Goal: Use online tool/utility

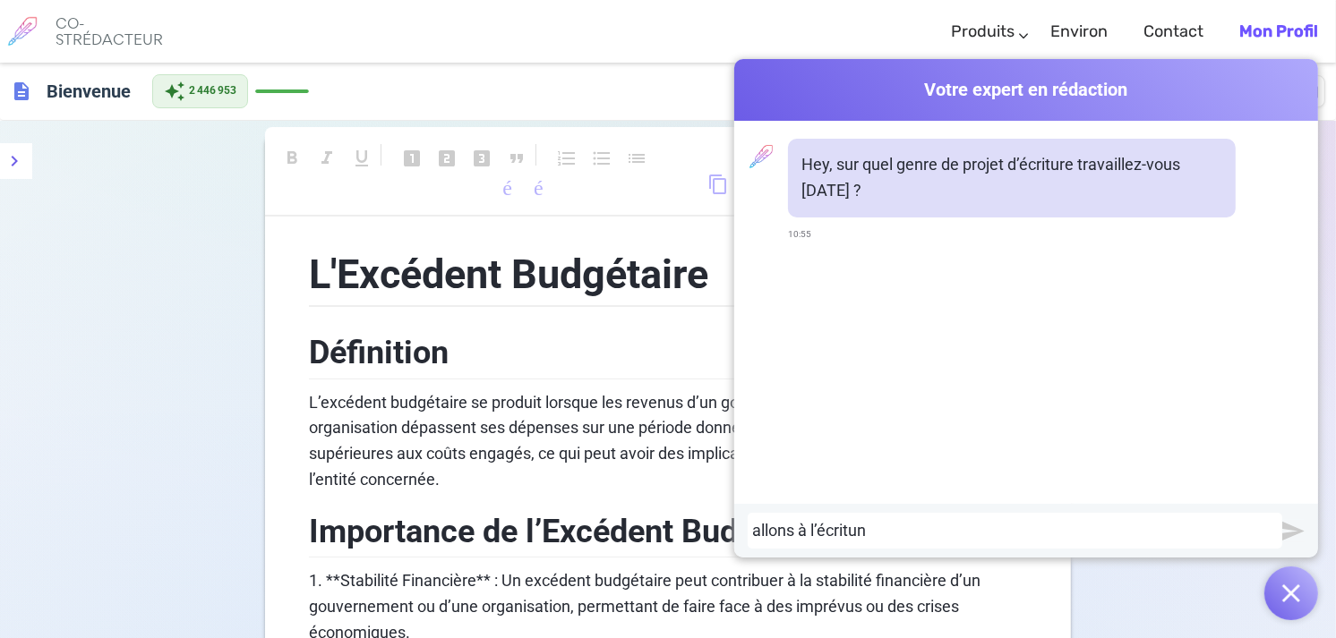
click at [864, 534] on div "allons à l’écritun" at bounding box center [1015, 531] width 526 height 18
click at [1293, 529] on img "submit" at bounding box center [1293, 531] width 22 height 22
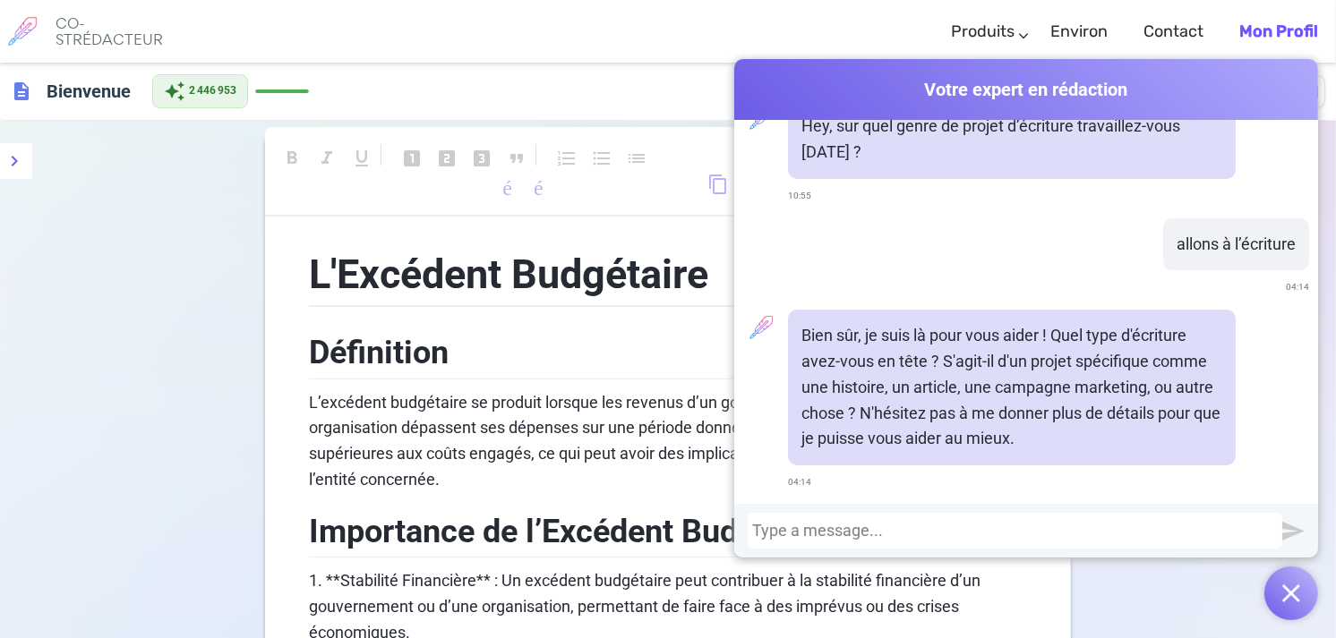
scroll to position [39, 0]
click at [766, 532] on div at bounding box center [1015, 531] width 526 height 18
click at [1010, 532] on div "adaptateur ce poème en nouvelle. Je" at bounding box center [1015, 531] width 526 height 18
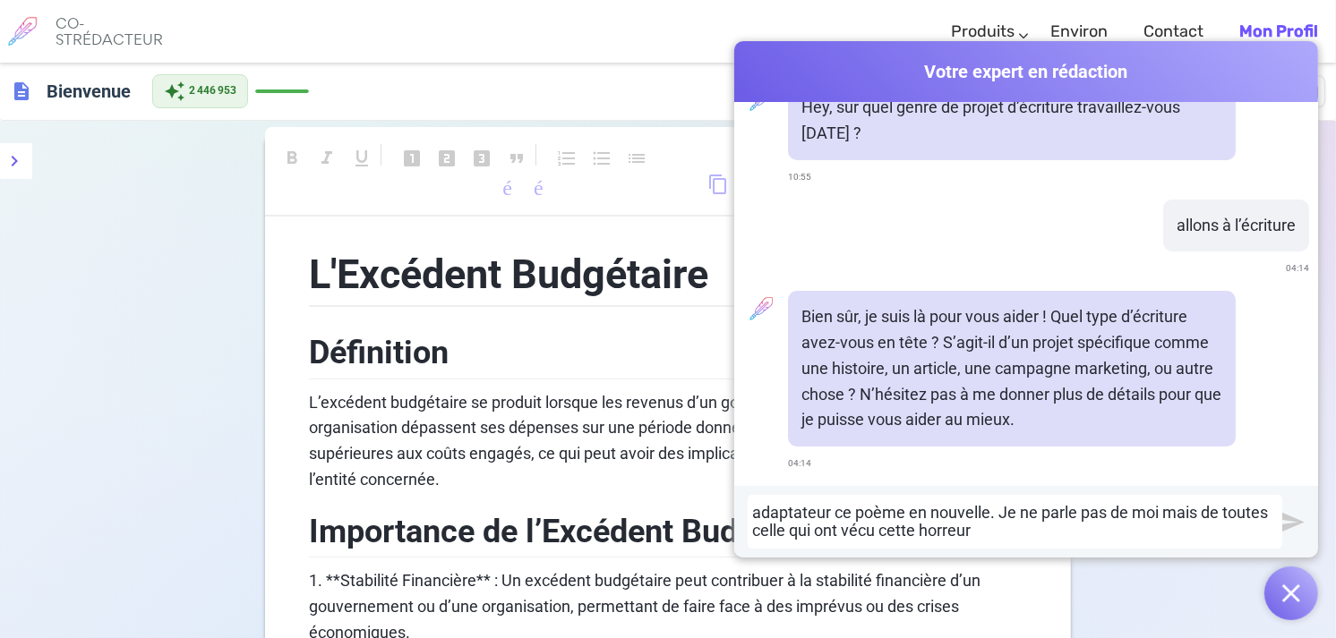
click at [818, 516] on div "adaptateur ce poème en nouvelle. Je ne parle pas de moi mais de toutes celle qu…" at bounding box center [1015, 522] width 526 height 36
click at [824, 514] on div "adaptateur ce poème en nouvelle. Je ne parle pas de moi mais de toutes celle qu…" at bounding box center [1015, 522] width 526 height 36
click at [929, 535] on div "adapte ce poème en nouvelle. Je ne parle pas de moi mais de toutes celle qui on…" at bounding box center [1015, 522] width 526 height 36
click at [951, 533] on div "adapte ce poème en nouvelle. Je ne parle pas de moi mais de toutes celle qui on…" at bounding box center [1015, 522] width 526 height 36
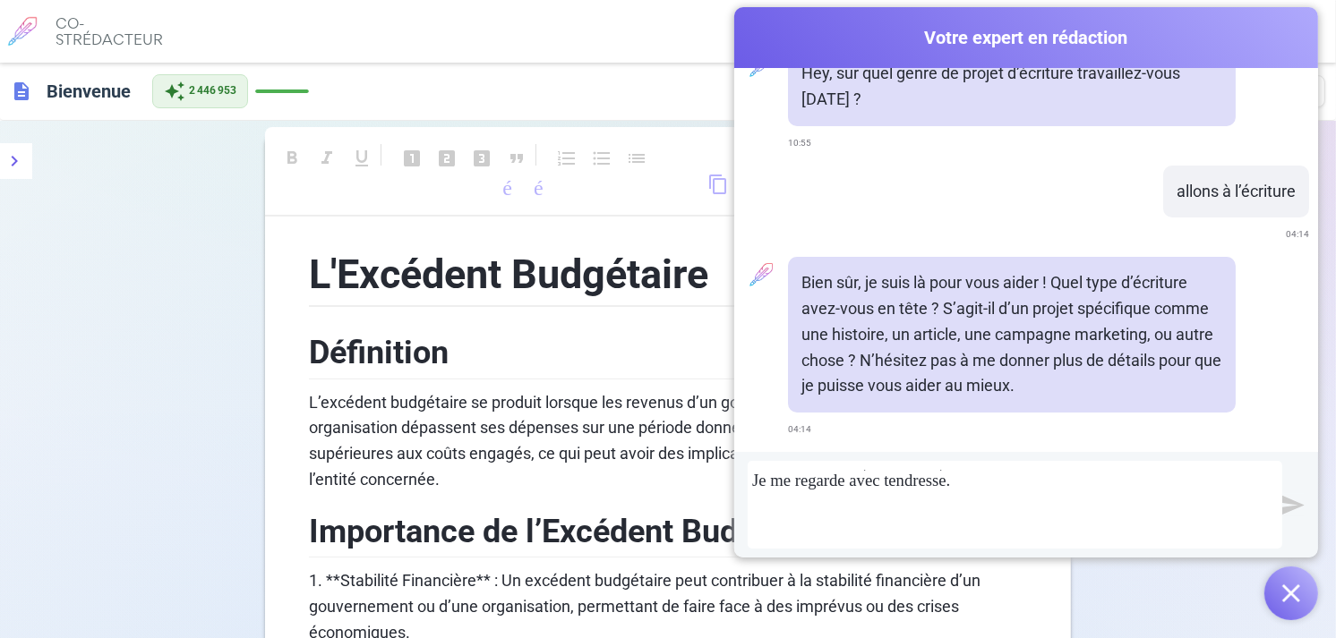
scroll to position [1730, 0]
click at [1292, 511] on img "submit" at bounding box center [1293, 505] width 22 height 22
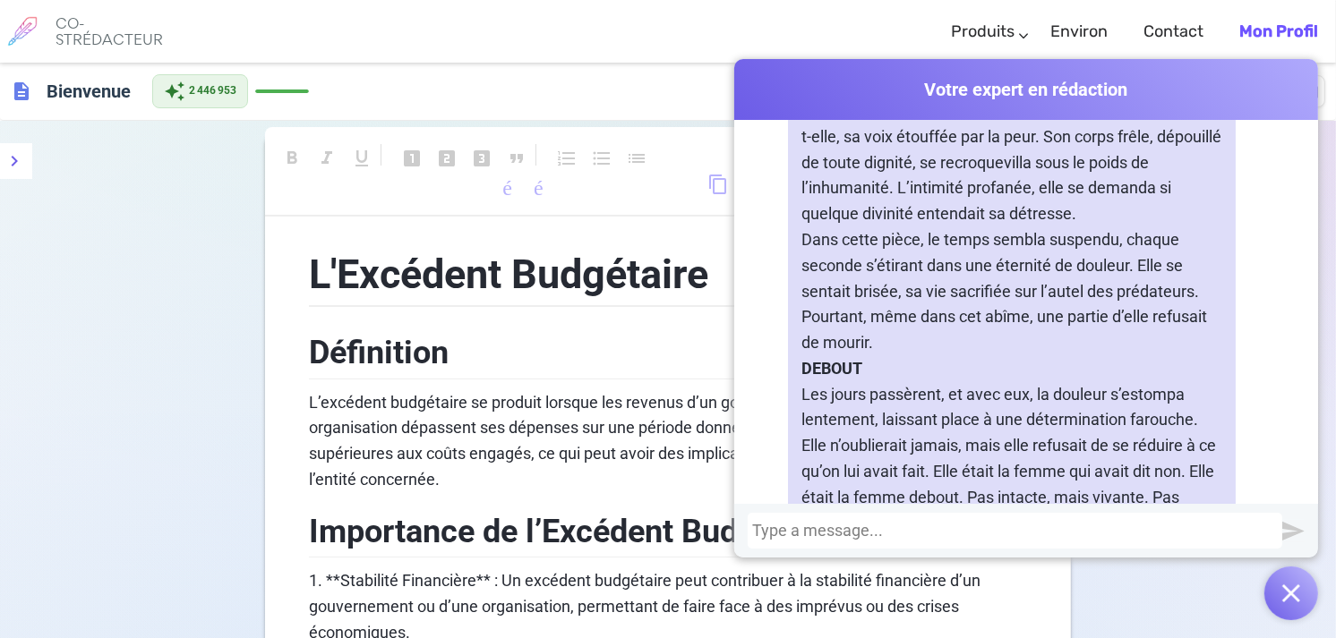
scroll to position [2594, 0]
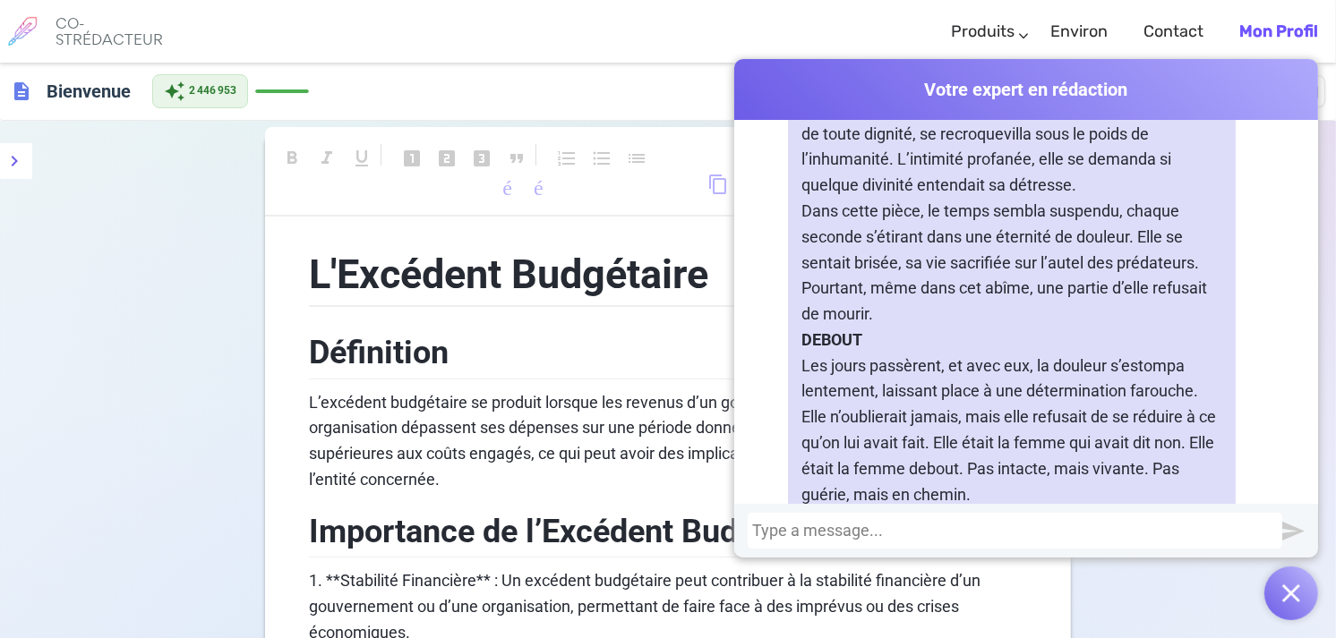
click at [754, 531] on div at bounding box center [1015, 531] width 526 height 18
click at [799, 528] on div "des par" at bounding box center [1015, 531] width 526 height 18
click at [809, 537] on div "des par" at bounding box center [1015, 531] width 526 height 18
click at [938, 531] on div "Sommagesdes par par pers" at bounding box center [1015, 531] width 526 height 18
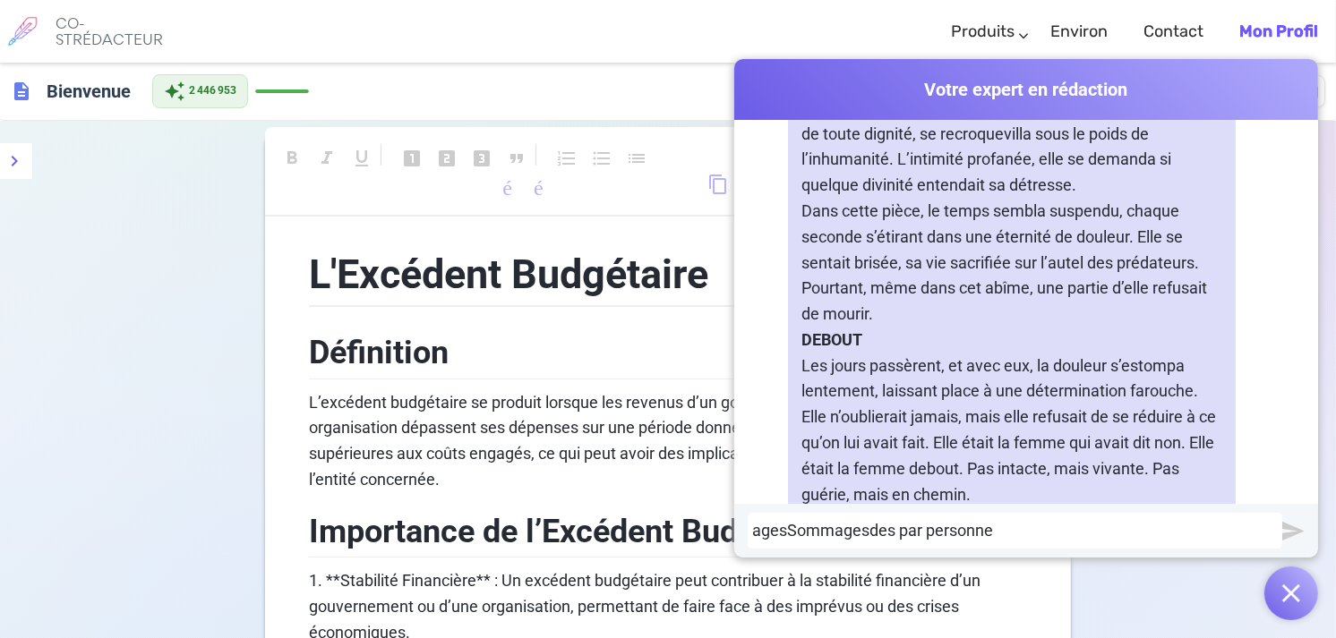
click at [990, 526] on div "agesSommagesdes par personne" at bounding box center [1015, 531] width 526 height 18
click at [1195, 529] on div "istoireagesSommagesdes par personnages, une narration, une" at bounding box center [1015, 531] width 526 height 18
click at [936, 533] on div "istoireagesSommagesdes par personnages, une narration, une histoire" at bounding box center [1015, 531] width 526 height 18
click at [959, 527] on div "istoireagesSommagesdes par personnages, une narration, une histoire" at bounding box center [1015, 531] width 526 height 18
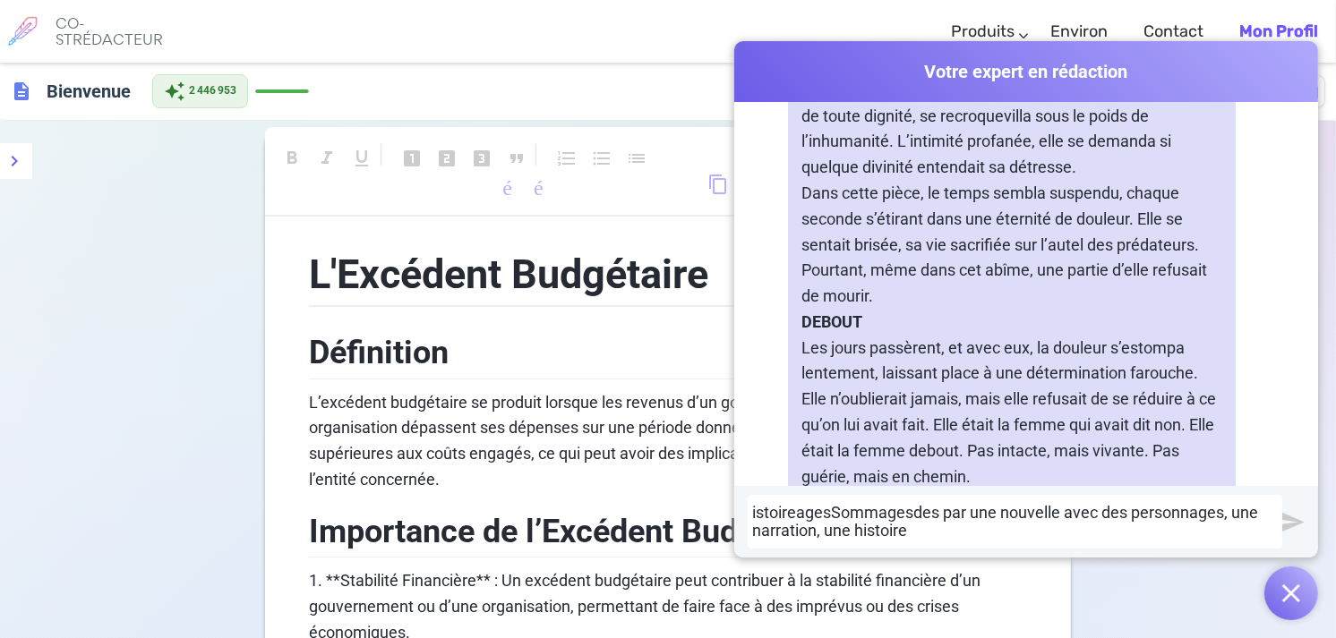
click at [958, 513] on div "istoireagesSommagesdes par une nouvelle avec des personnages, une narration, un…" at bounding box center [1015, 522] width 526 height 36
click at [956, 511] on div "istoireagesSommagesdes på une nouvelle avec des personnages, une narration, une…" at bounding box center [1015, 522] width 526 height 36
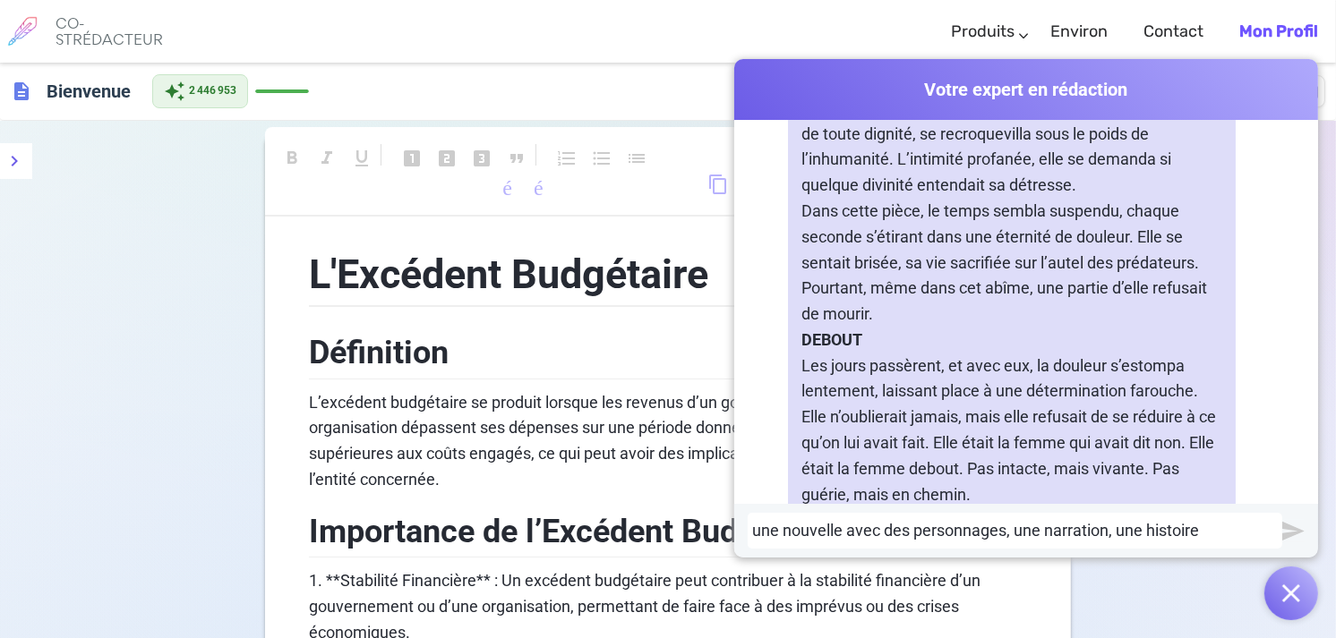
click at [1294, 534] on img "submit" at bounding box center [1293, 531] width 22 height 22
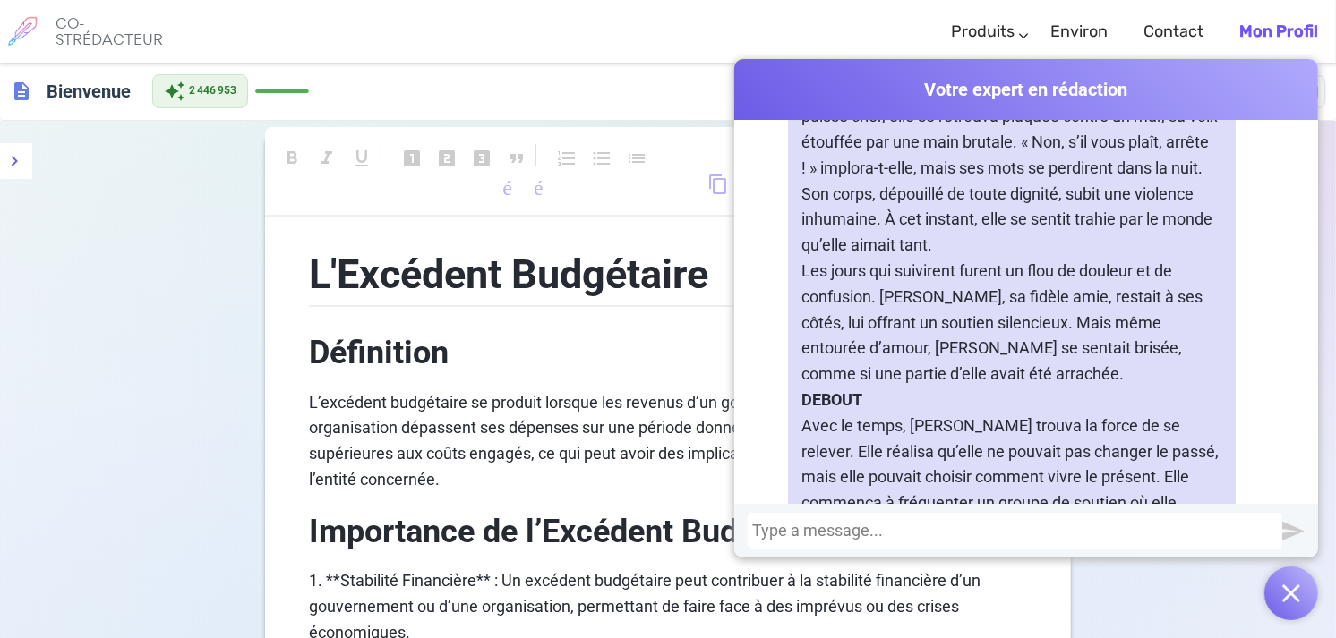
scroll to position [3941, 0]
